Goal: Task Accomplishment & Management: Complete application form

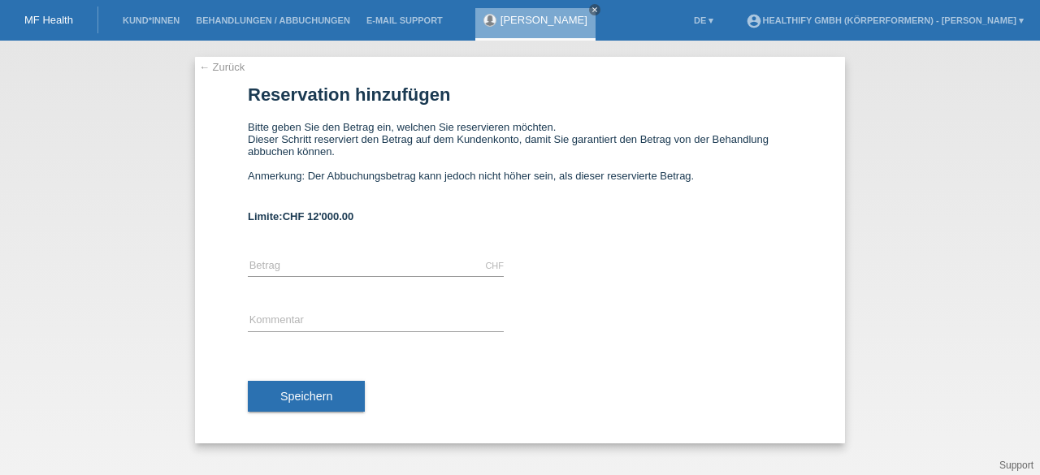
click at [57, 22] on link "MF Health" at bounding box center [48, 20] width 49 height 12
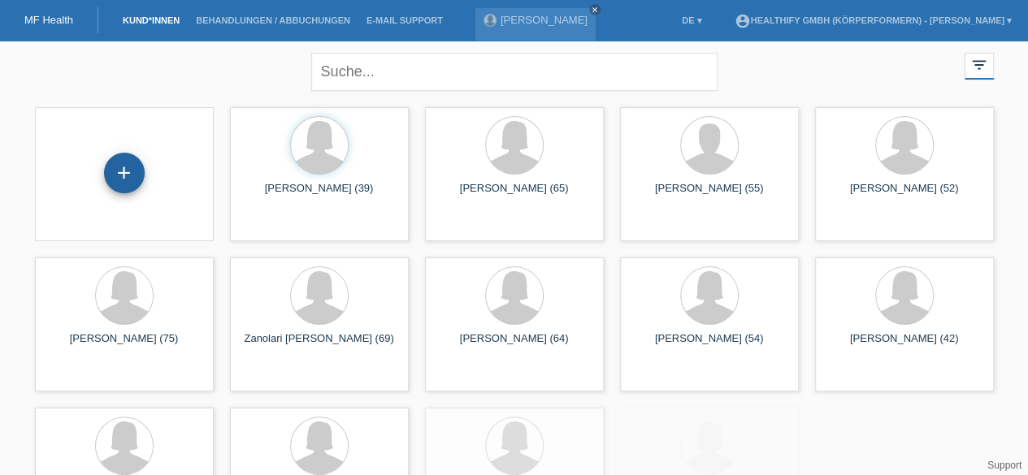
click at [123, 175] on div "+" at bounding box center [124, 173] width 41 height 41
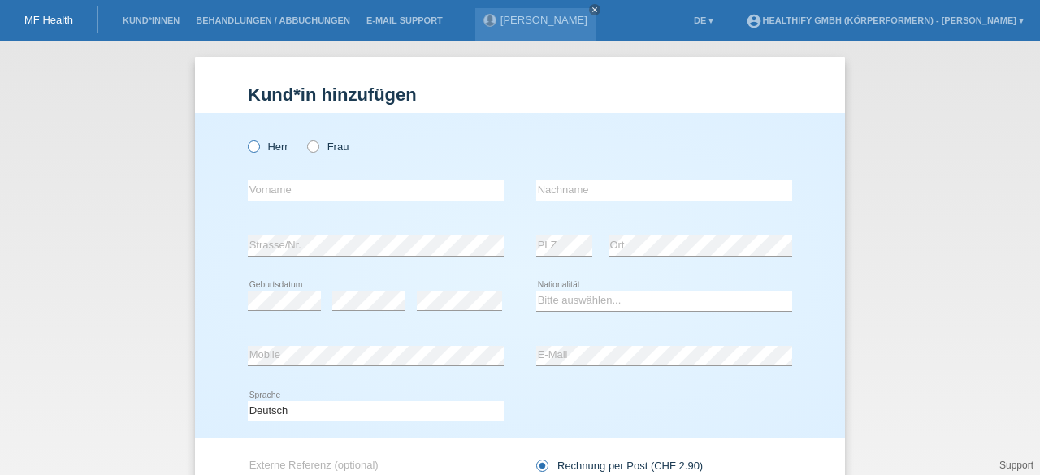
click at [245, 138] on icon at bounding box center [245, 138] width 0 height 0
click at [250, 148] on input "Herr" at bounding box center [253, 146] width 11 height 11
radio input "true"
click at [262, 190] on input "text" at bounding box center [376, 190] width 256 height 20
type input "Rolf"
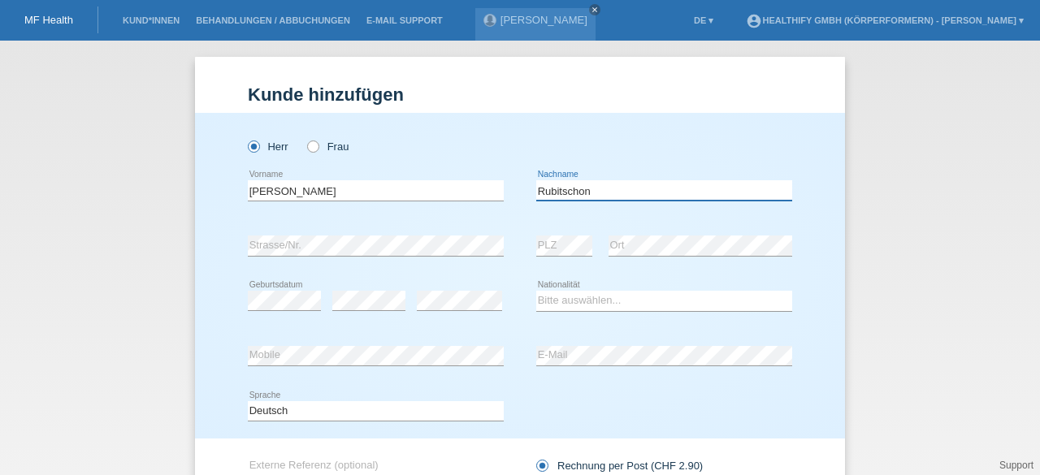
type input "Rubitschon"
click at [562, 302] on select "Bitte auswählen... Schweiz Deutschland Liechtenstein Österreich ------------ Af…" at bounding box center [664, 301] width 256 height 20
select select "CH"
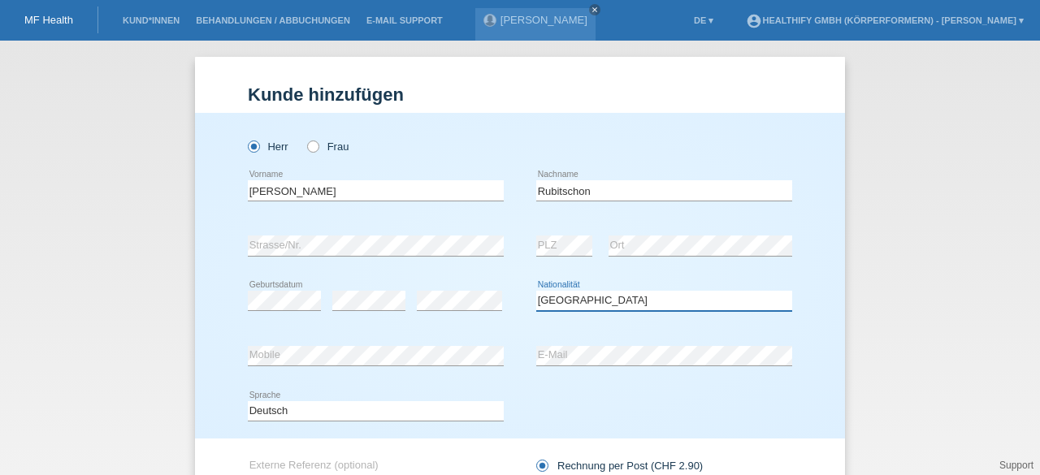
click at [536, 291] on select "Bitte auswählen... Schweiz Deutschland Liechtenstein Österreich ------------ Af…" at bounding box center [664, 301] width 256 height 20
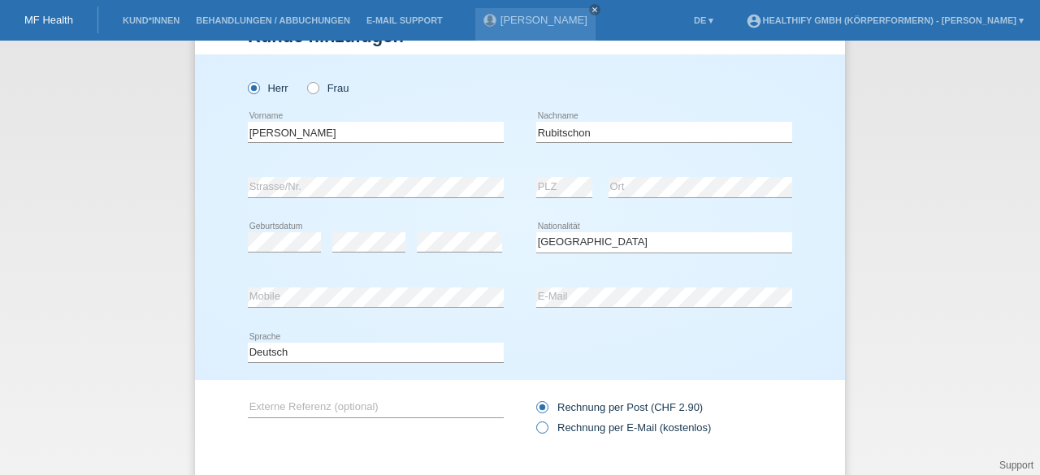
click at [534, 419] on icon at bounding box center [534, 419] width 0 height 0
click at [540, 427] on input "Rechnung per E-Mail (kostenlos)" at bounding box center [541, 432] width 11 height 20
radio input "true"
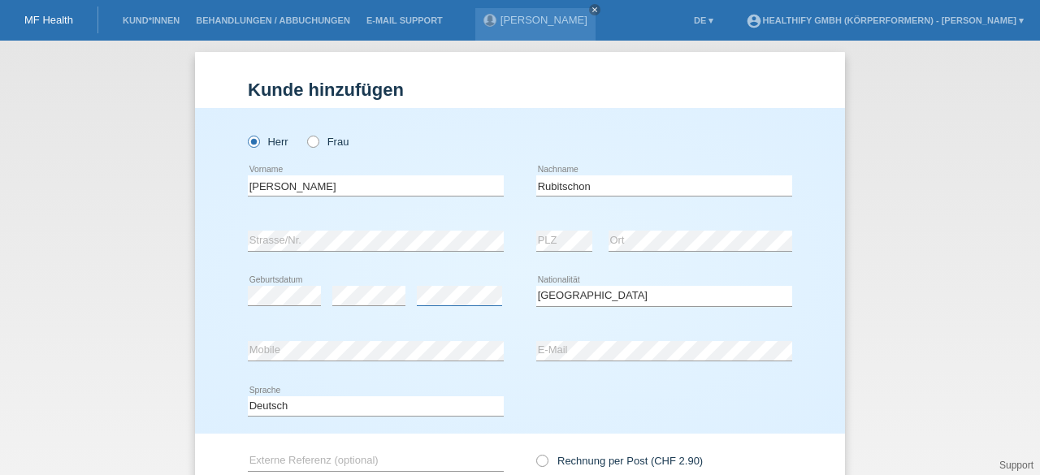
scroll to position [148, 0]
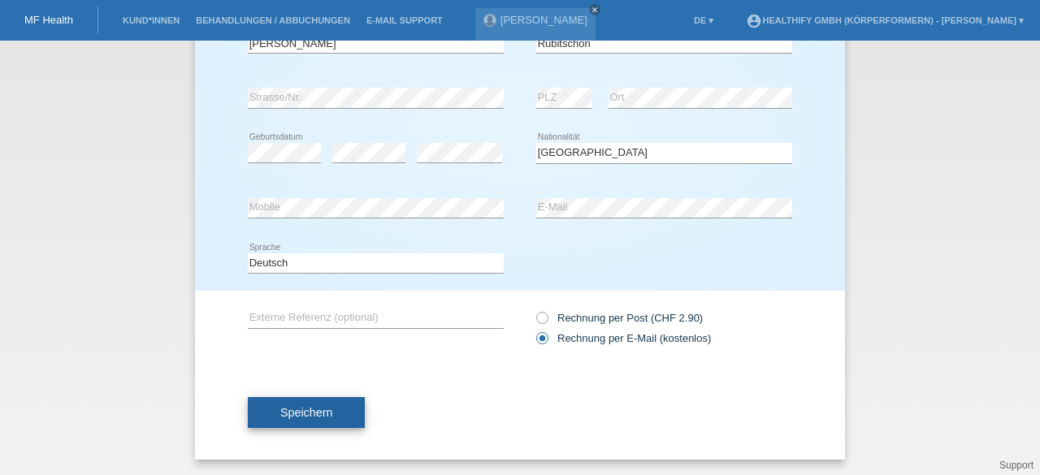
click at [320, 419] on span "Speichern" at bounding box center [306, 412] width 52 height 13
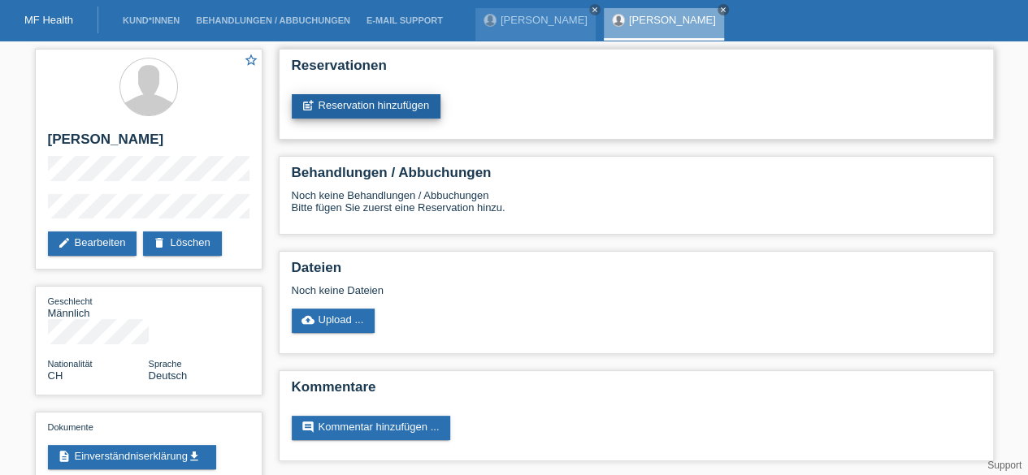
click at [390, 98] on link "post_add Reservation hinzufügen" at bounding box center [367, 106] width 150 height 24
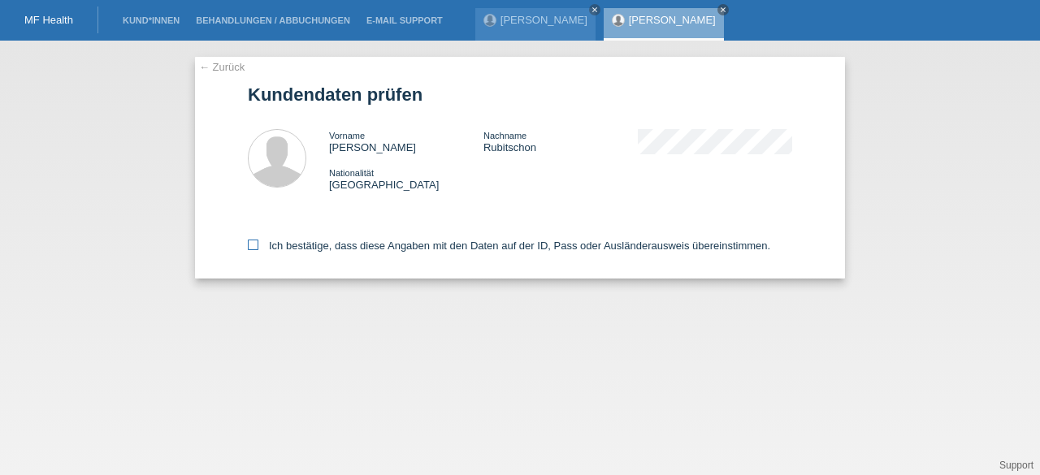
click at [254, 245] on icon at bounding box center [253, 245] width 11 height 11
click at [254, 245] on input "Ich bestätige, dass diese Angaben mit den Daten auf der ID, Pass oder Ausländer…" at bounding box center [253, 245] width 11 height 11
checkbox input "true"
